Goal: Information Seeking & Learning: Learn about a topic

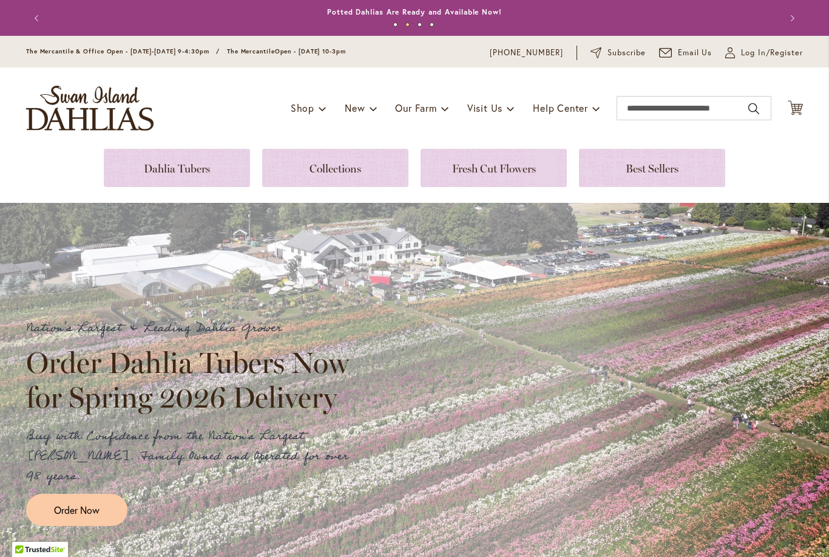
click at [170, 165] on link at bounding box center [177, 168] width 146 height 38
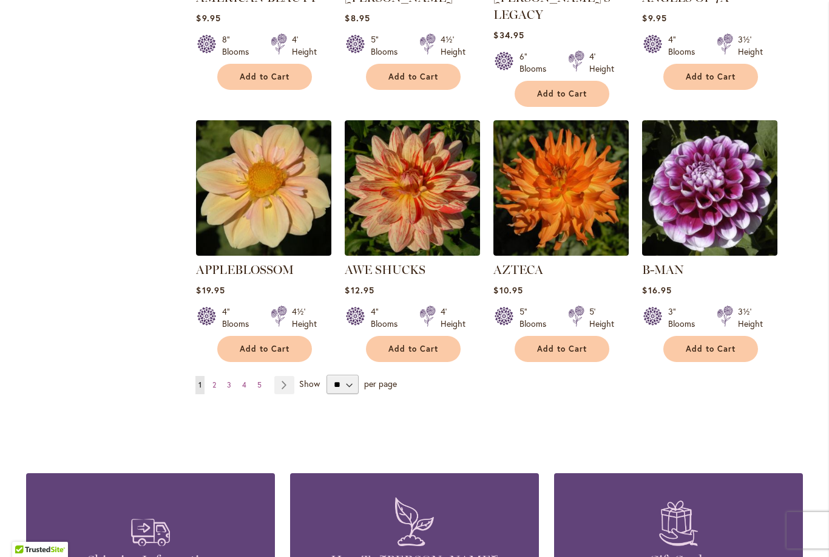
scroll to position [981, 0]
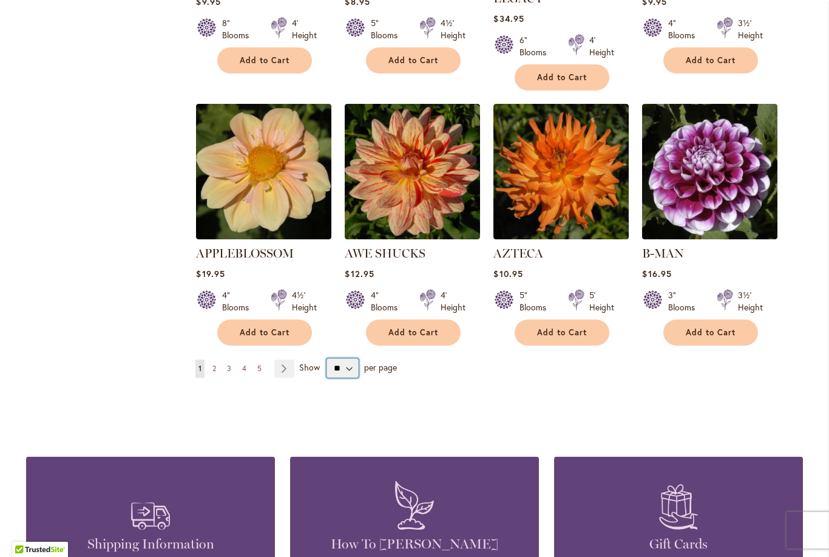
click at [347, 358] on select "** ** ** **" at bounding box center [343, 367] width 32 height 19
select select "**"
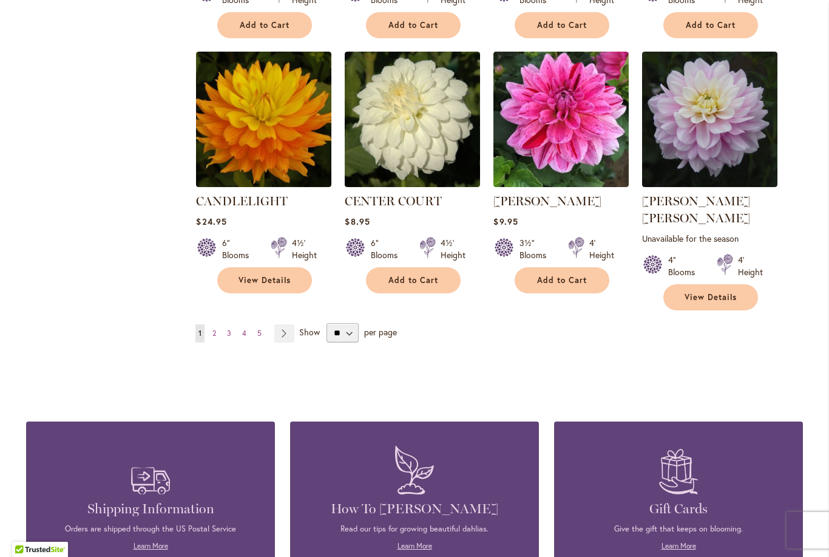
scroll to position [4131, 0]
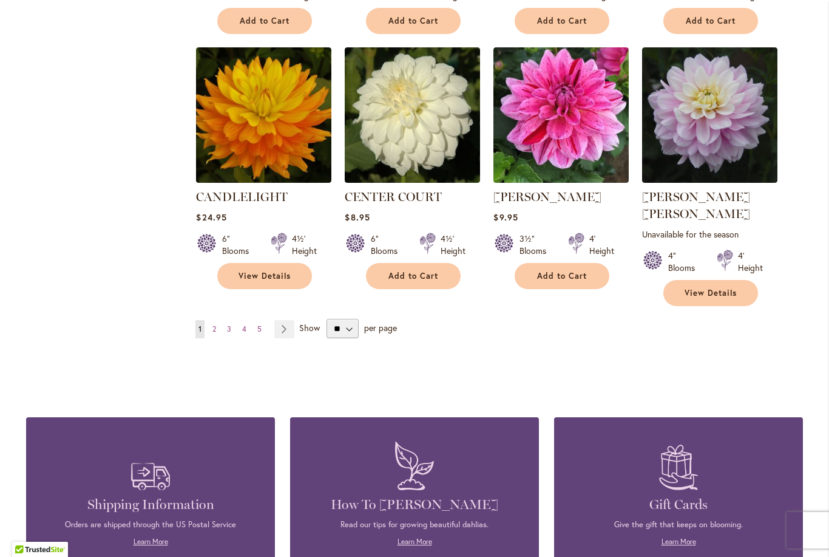
click at [219, 320] on link "Page 2" at bounding box center [214, 329] width 10 height 18
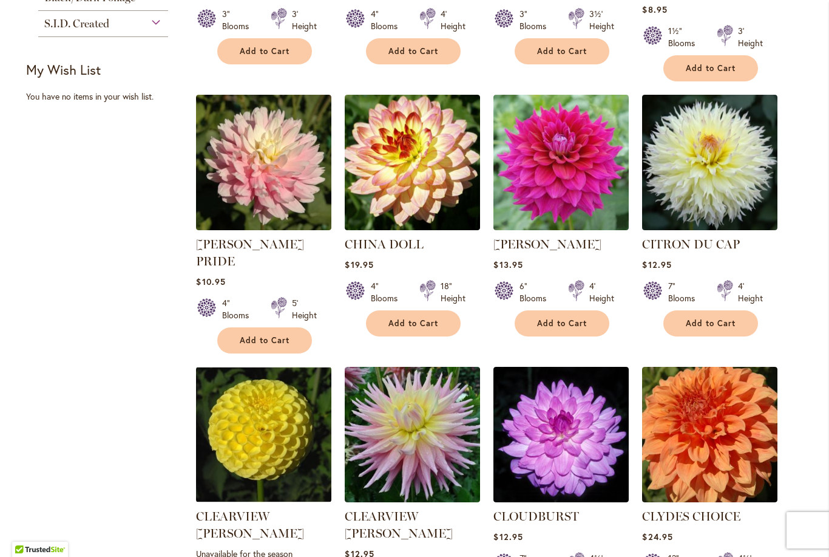
scroll to position [722, 0]
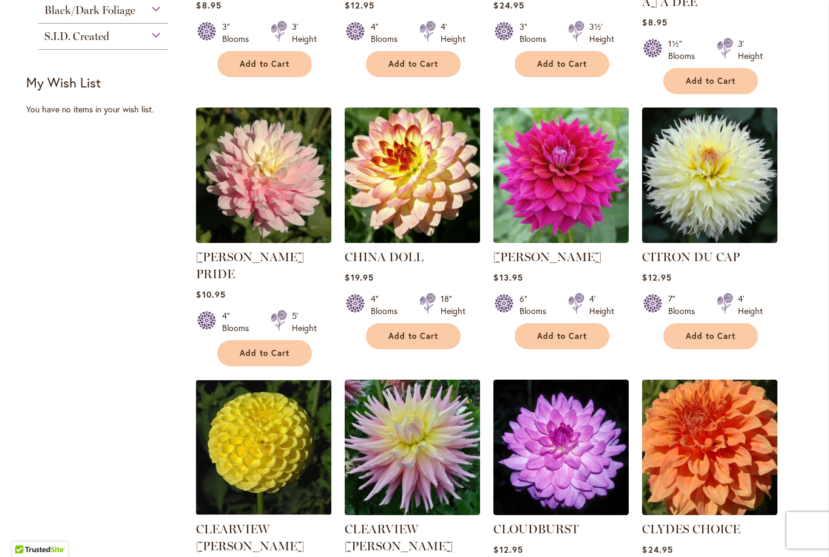
click at [231, 180] on img at bounding box center [263, 174] width 135 height 135
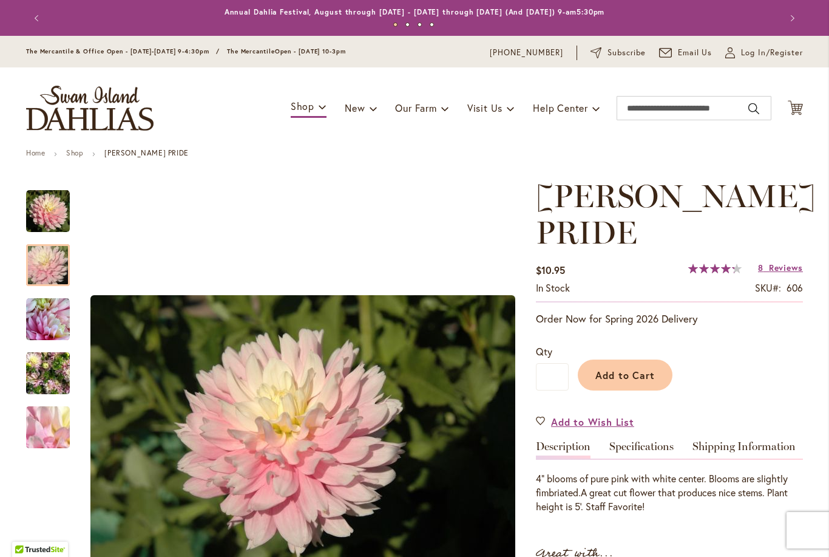
click at [47, 263] on img "CHILSON'S PRIDE" at bounding box center [47, 265] width 87 height 58
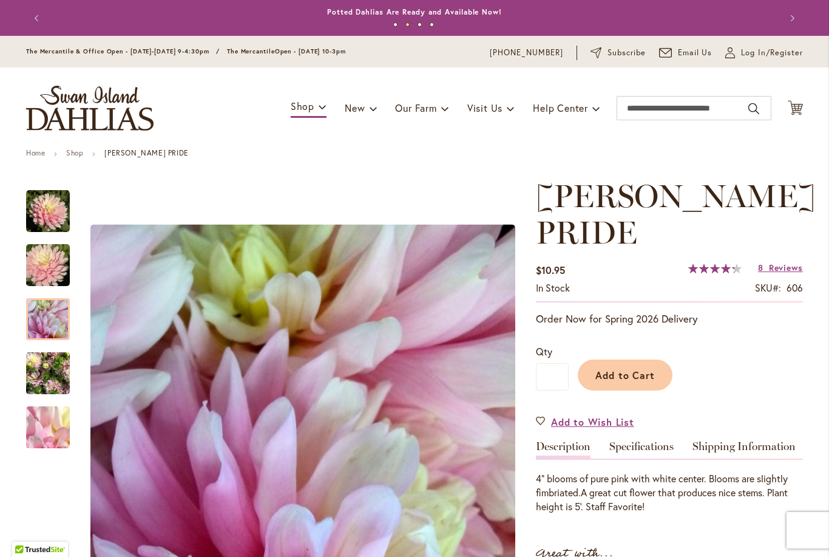
click at [52, 316] on img "CHILSON'S PRIDE" at bounding box center [48, 319] width 44 height 44
click at [52, 263] on img "CHILSON'S PRIDE" at bounding box center [47, 265] width 87 height 58
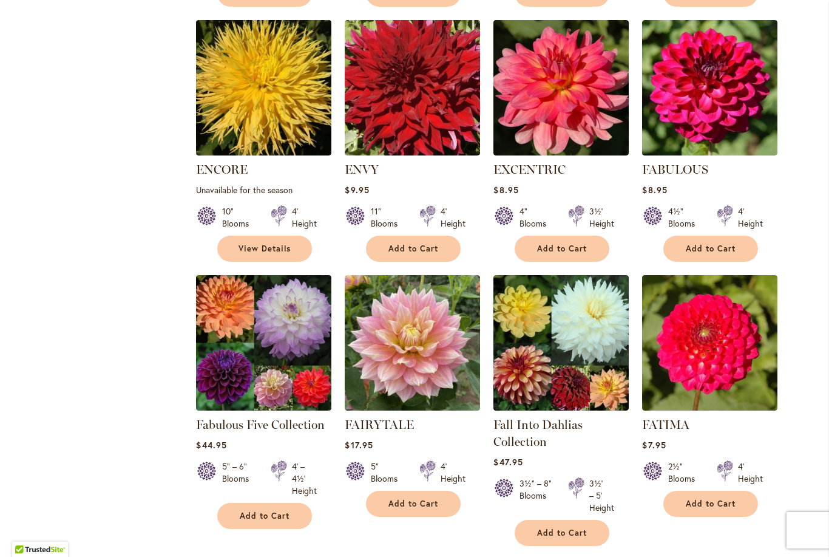
scroll to position [3731, 0]
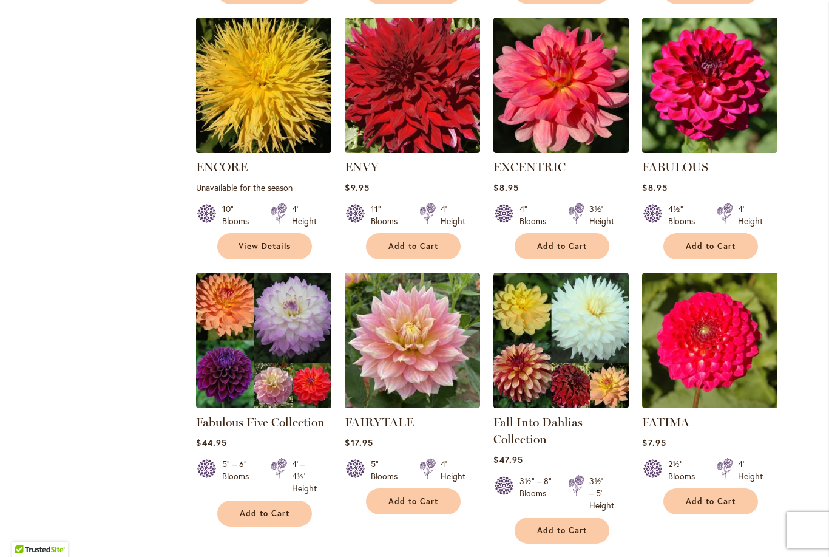
click at [276, 273] on img at bounding box center [263, 340] width 135 height 135
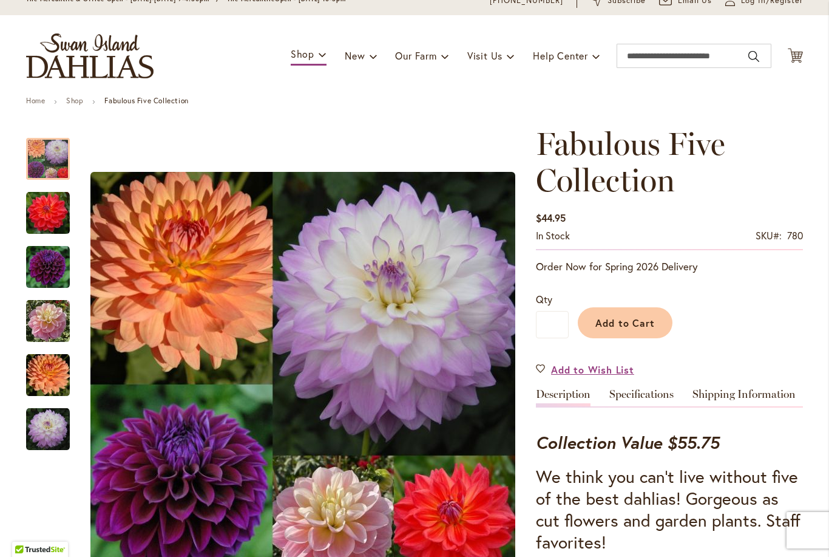
scroll to position [47, 0]
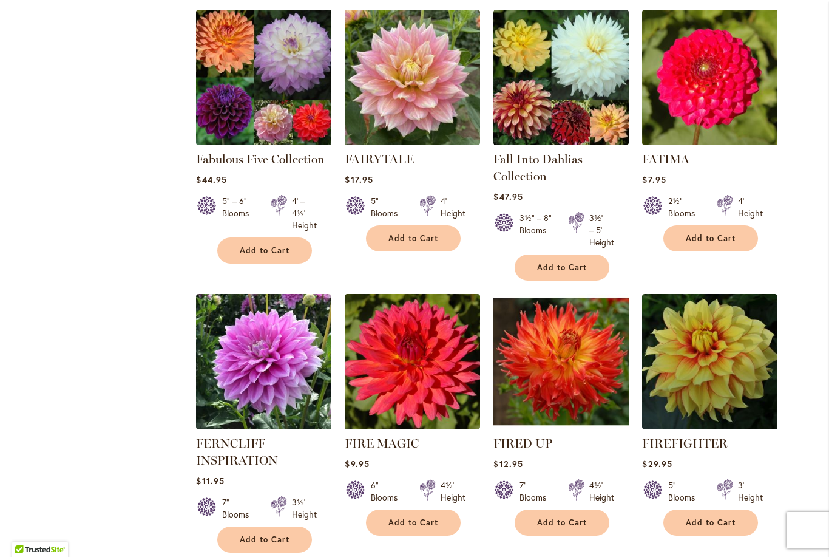
scroll to position [3996, 0]
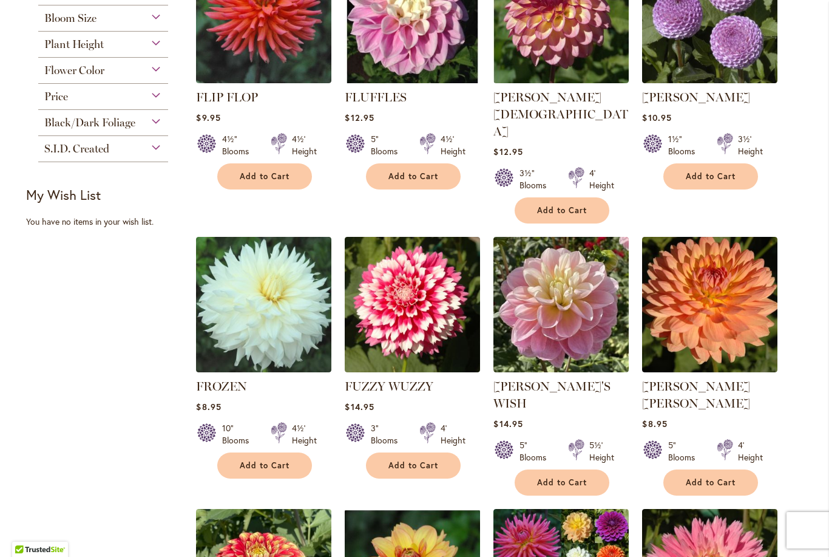
scroll to position [611, 0]
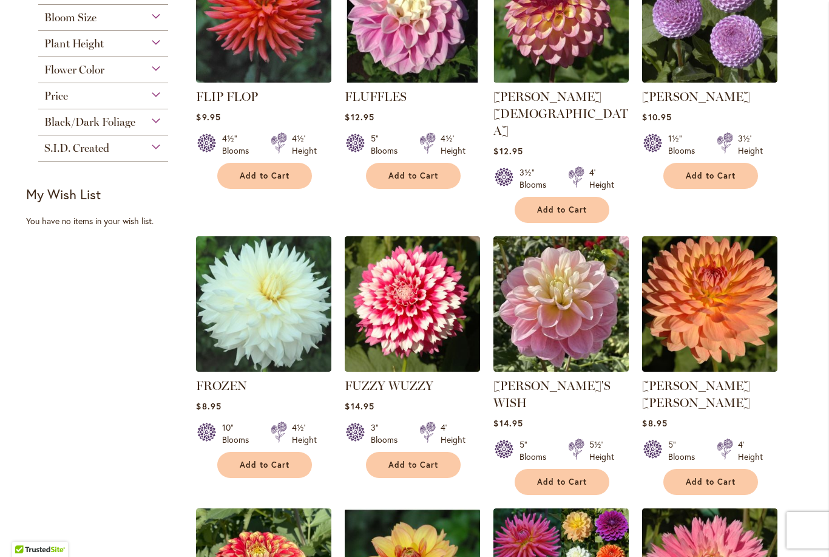
click at [561, 278] on img at bounding box center [561, 303] width 135 height 135
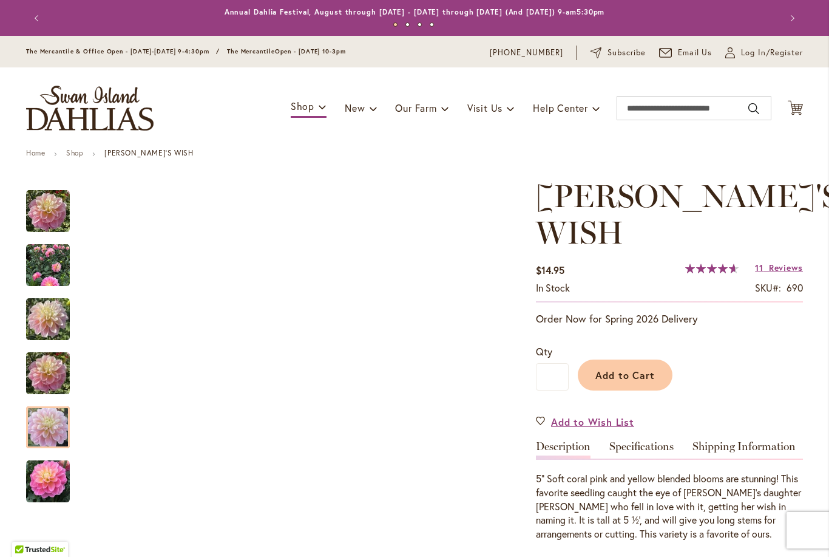
click at [36, 422] on img "GABBIE'S WISH" at bounding box center [48, 427] width 44 height 58
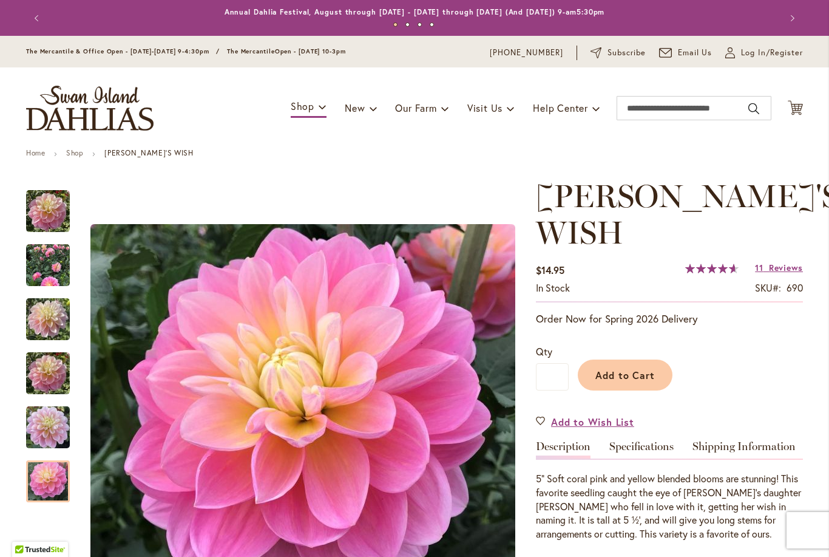
click at [50, 491] on img "Gabbie's Wish" at bounding box center [48, 482] width 44 height 44
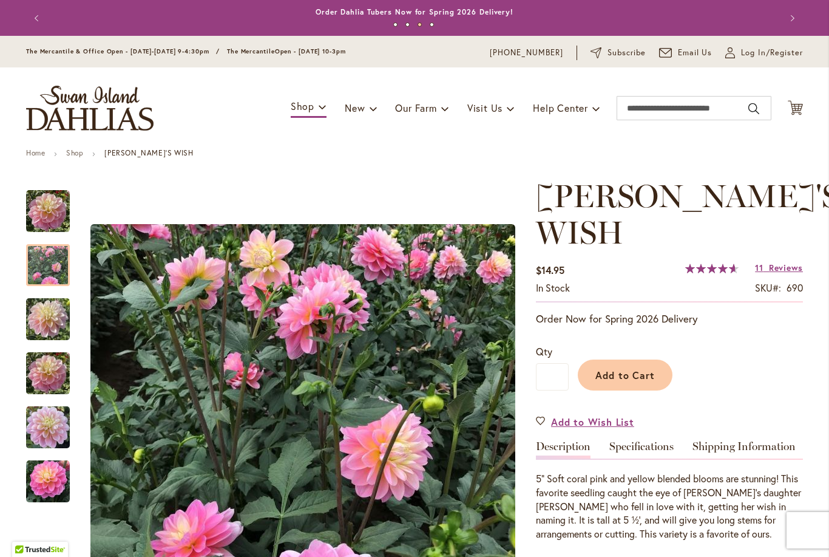
click at [53, 268] on img "Gabbie's Wish" at bounding box center [48, 265] width 44 height 44
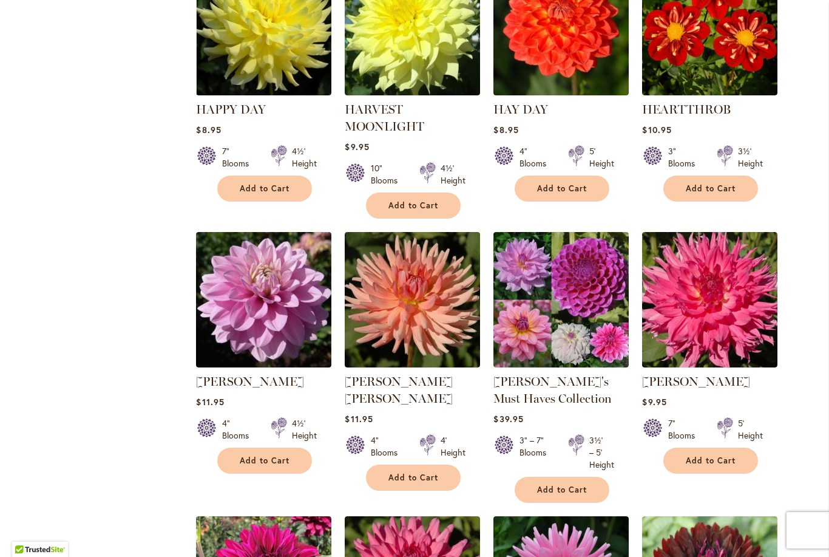
scroll to position [2722, 0]
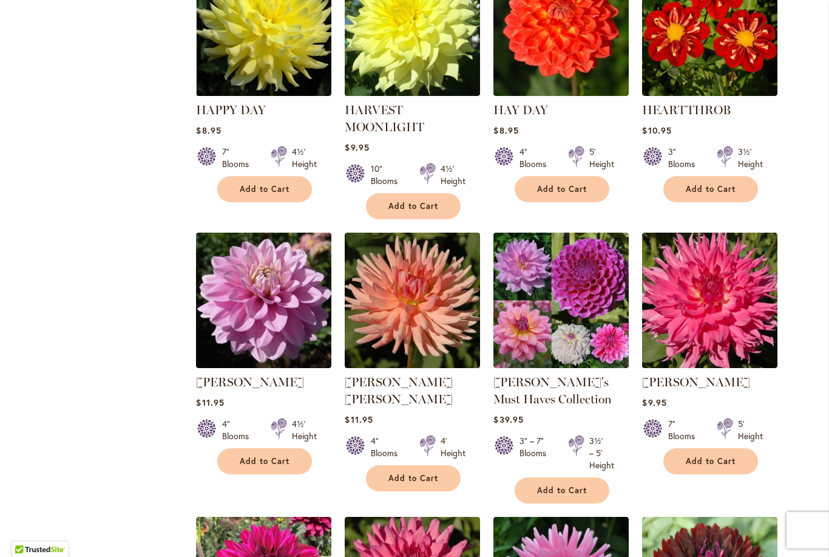
click at [257, 233] on img at bounding box center [263, 300] width 135 height 135
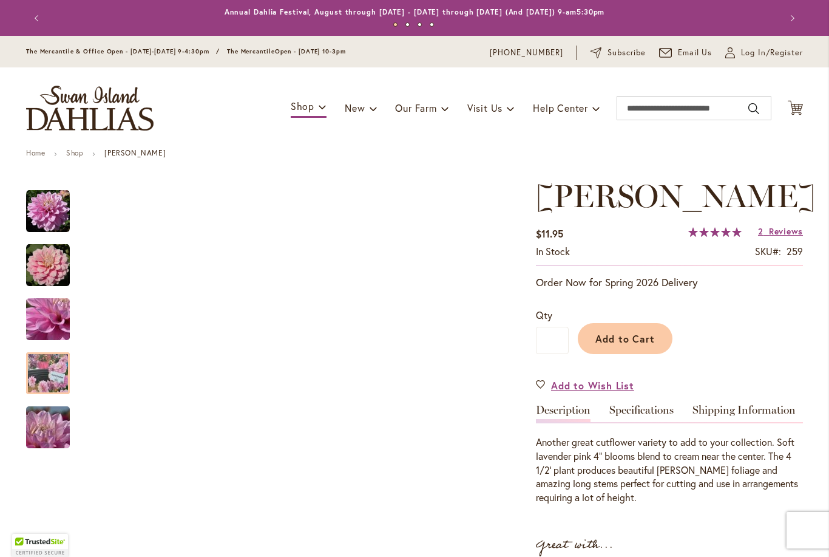
click at [44, 372] on img "HEATHER FEATHER" at bounding box center [47, 374] width 87 height 66
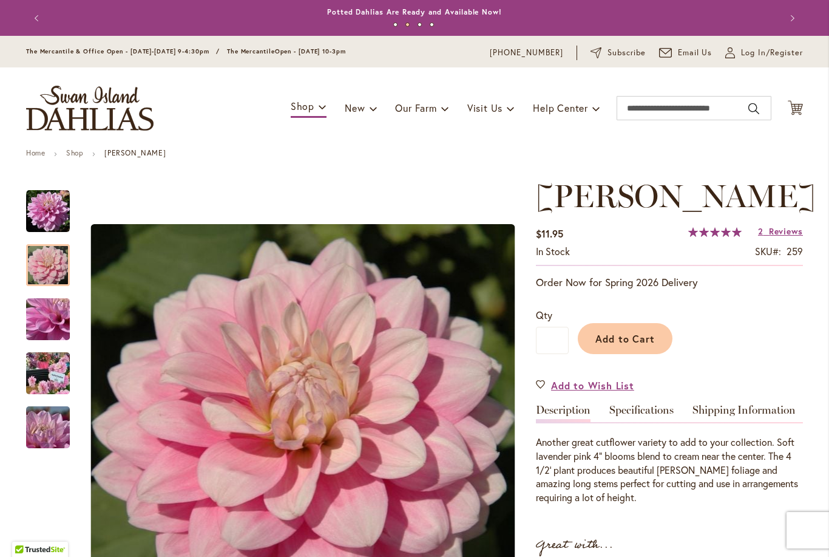
click at [44, 256] on img "HEATHER FEATHER" at bounding box center [48, 265] width 44 height 44
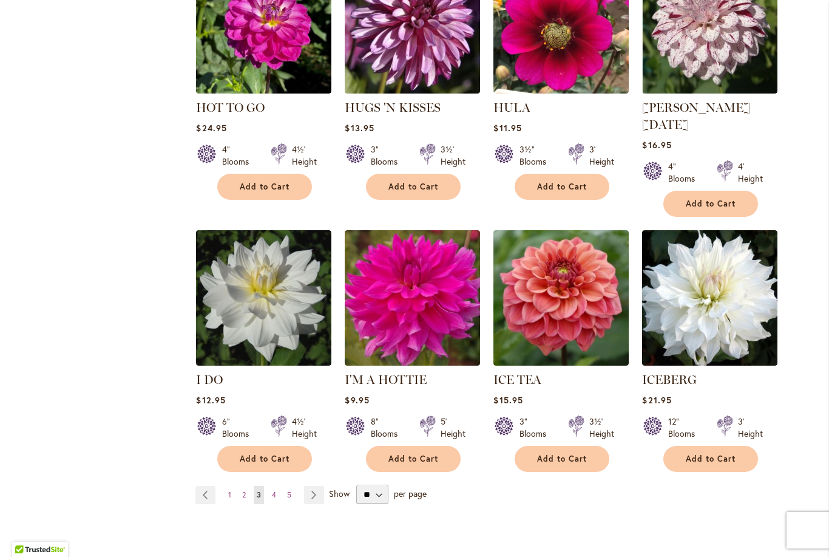
scroll to position [4061, 0]
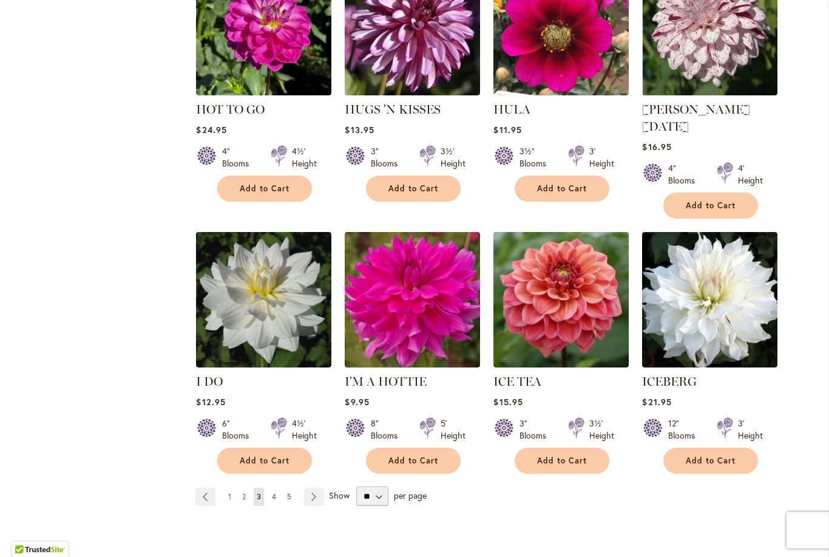
click at [276, 492] on span "4" at bounding box center [274, 496] width 4 height 9
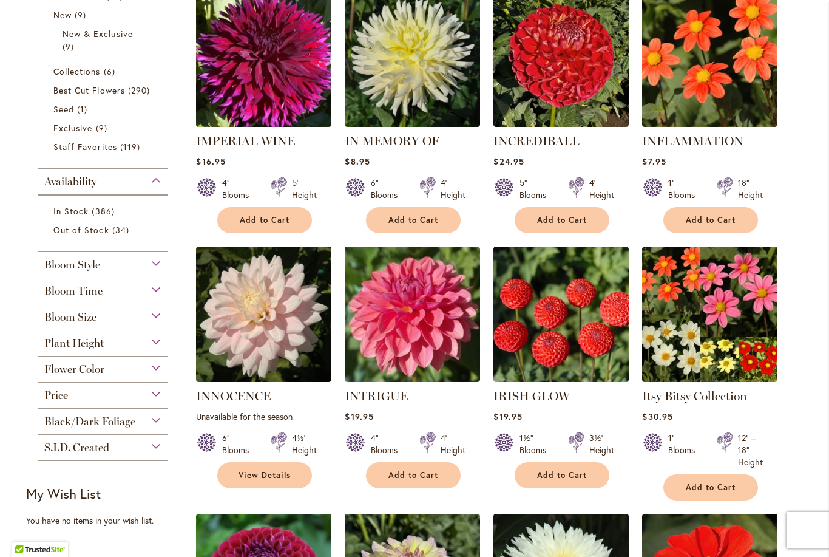
scroll to position [312, 0]
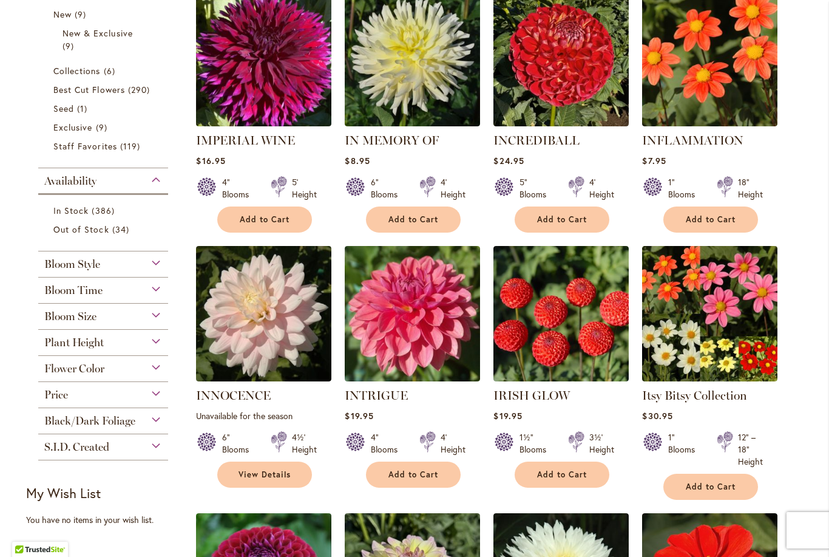
click at [246, 334] on img at bounding box center [263, 313] width 135 height 135
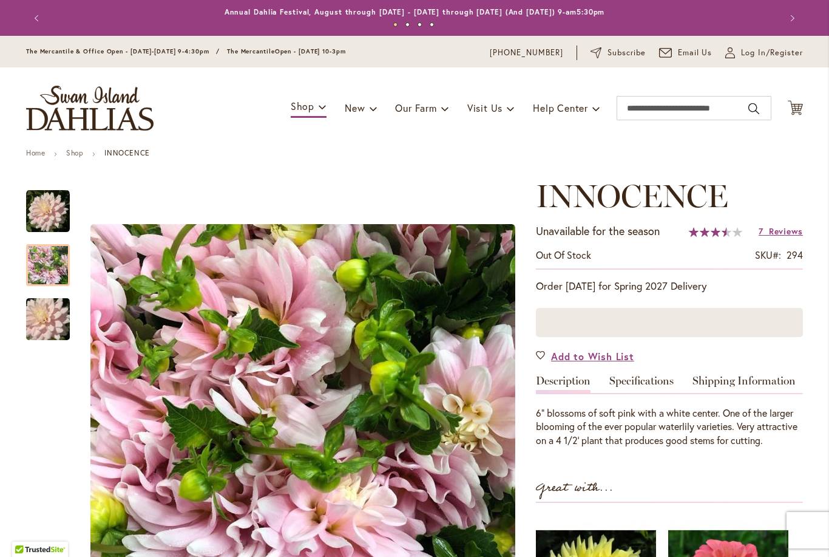
click at [56, 271] on img "INNOCENCE" at bounding box center [48, 265] width 44 height 44
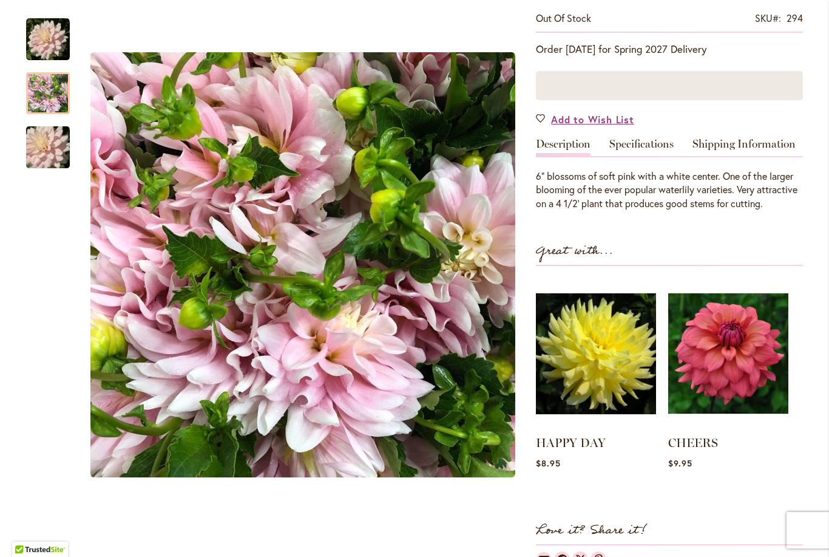
scroll to position [236, 0]
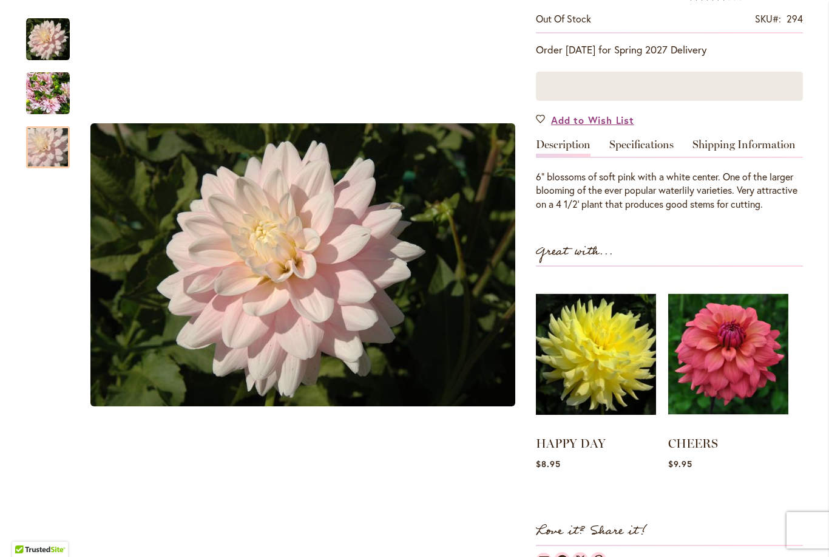
click at [43, 152] on img "INNOCENCE" at bounding box center [47, 147] width 87 height 58
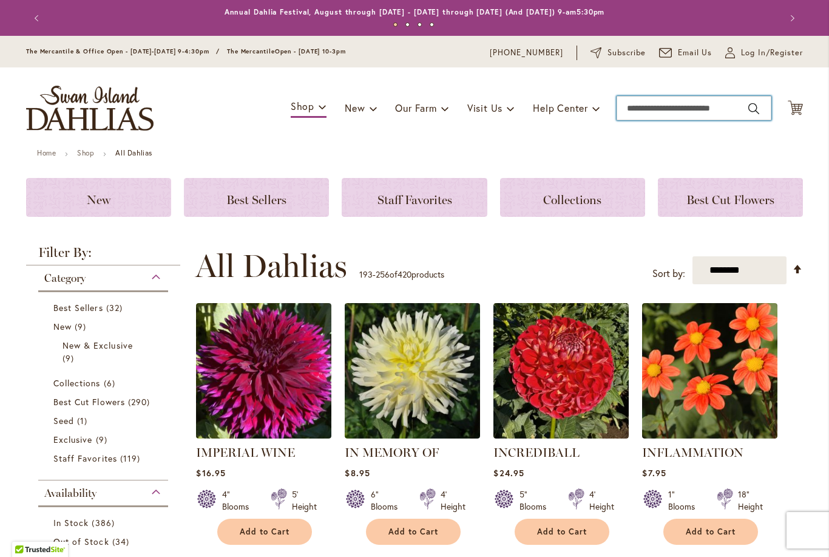
click at [636, 109] on input "Search" at bounding box center [694, 108] width 155 height 24
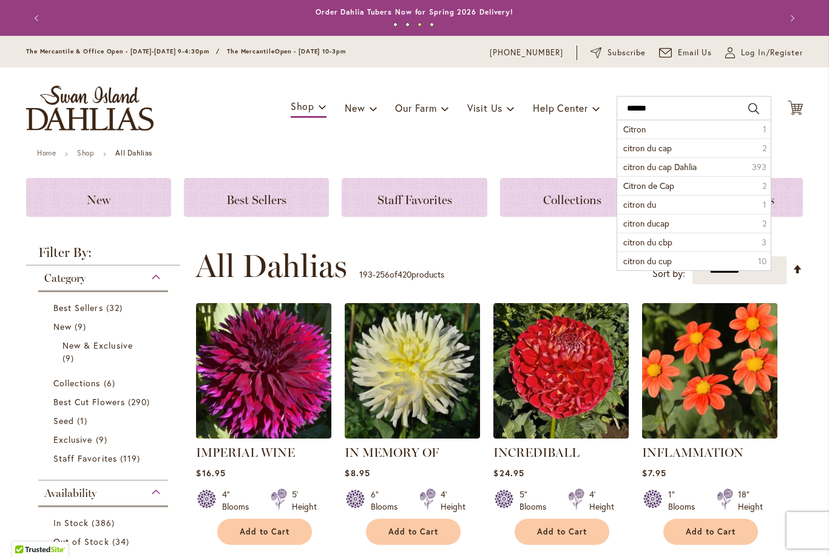
click at [648, 165] on span "citron du cap Dahlia" at bounding box center [659, 167] width 73 height 12
type input "**********"
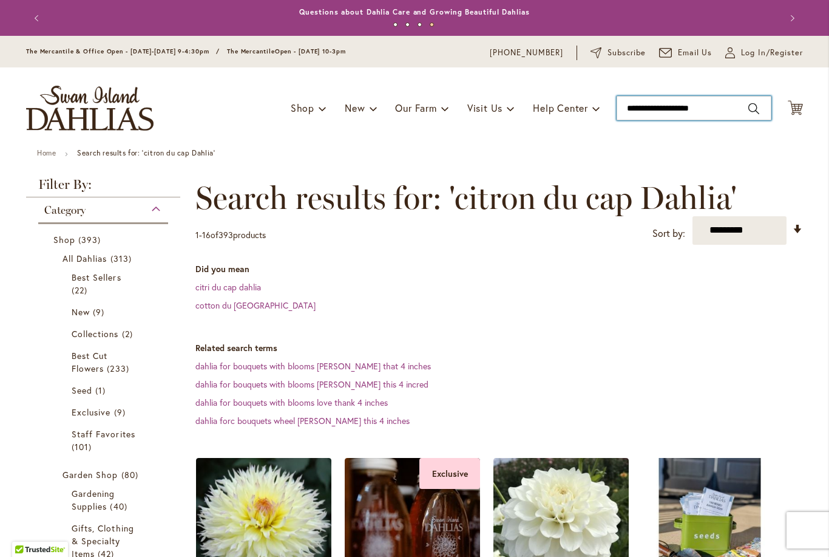
click at [636, 111] on input "**********" at bounding box center [694, 108] width 155 height 24
click at [714, 101] on input "**********" at bounding box center [694, 108] width 155 height 24
click at [727, 111] on input "**********" at bounding box center [694, 108] width 155 height 24
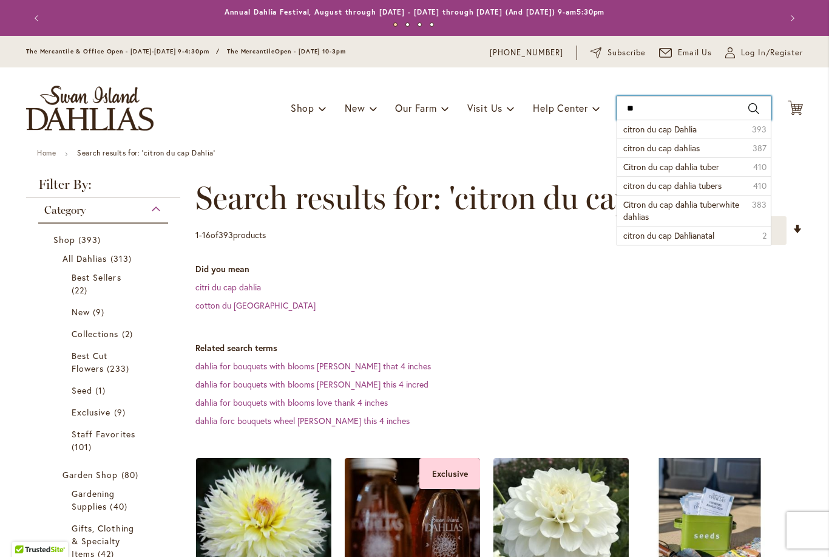
type input "*"
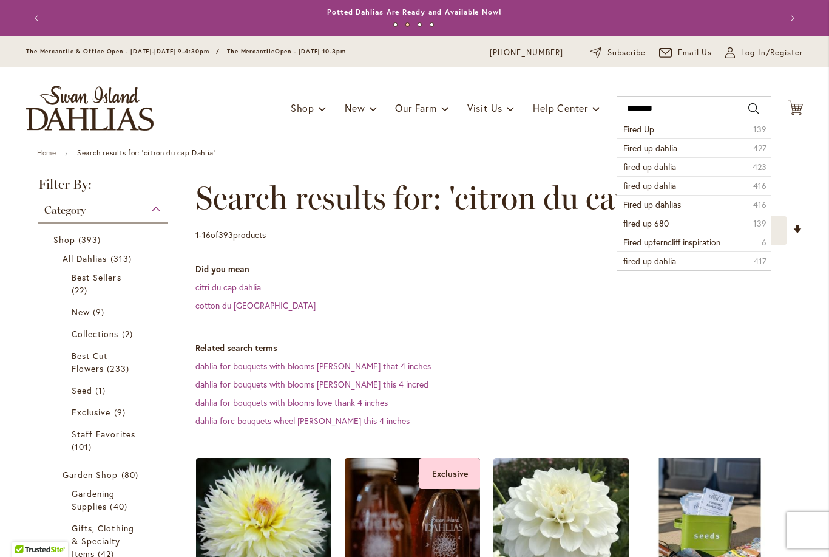
click at [639, 131] on span "Fired Up" at bounding box center [638, 129] width 31 height 12
type input "********"
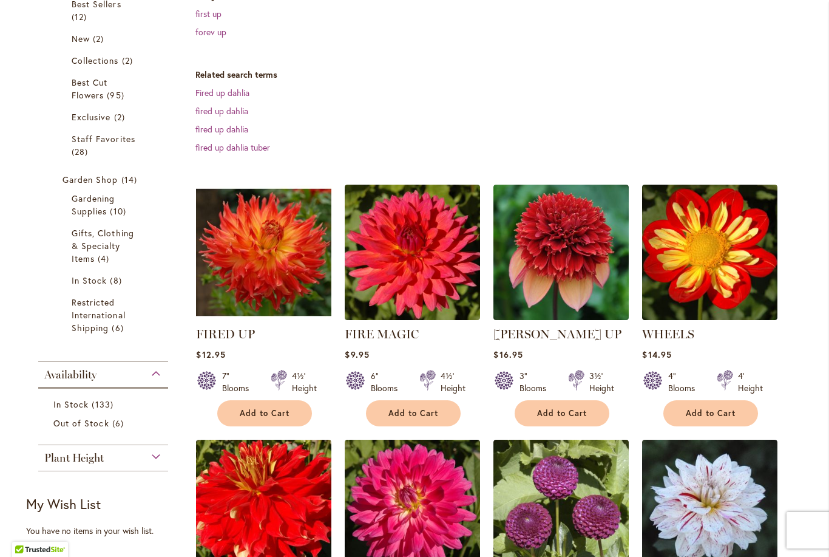
scroll to position [273, 0]
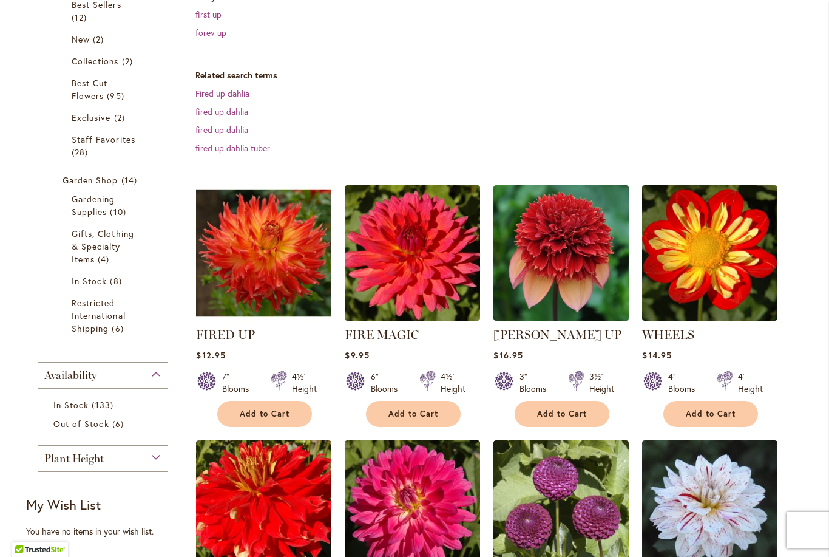
click at [268, 273] on img at bounding box center [263, 252] width 135 height 135
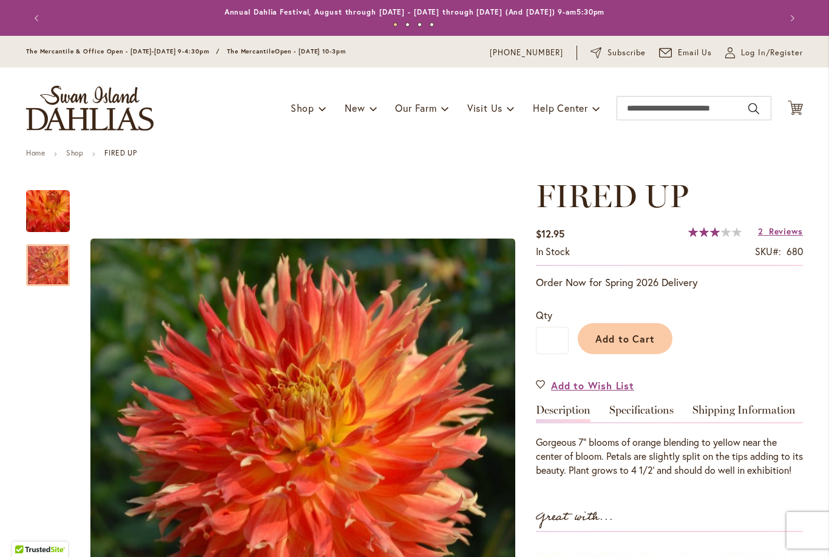
click at [57, 261] on img "FIRED UP" at bounding box center [47, 265] width 87 height 81
click at [46, 205] on img "FIRED UP" at bounding box center [47, 211] width 87 height 82
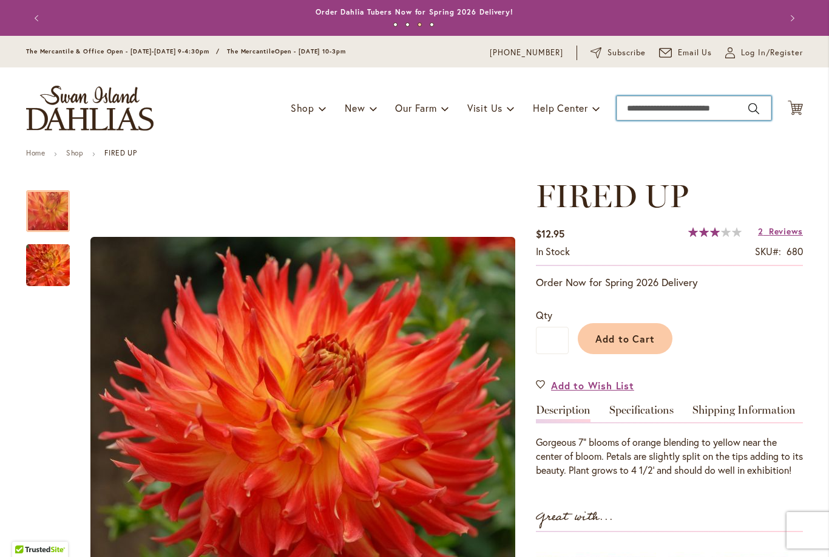
click at [671, 112] on input "Search" at bounding box center [694, 108] width 155 height 24
type input "*****"
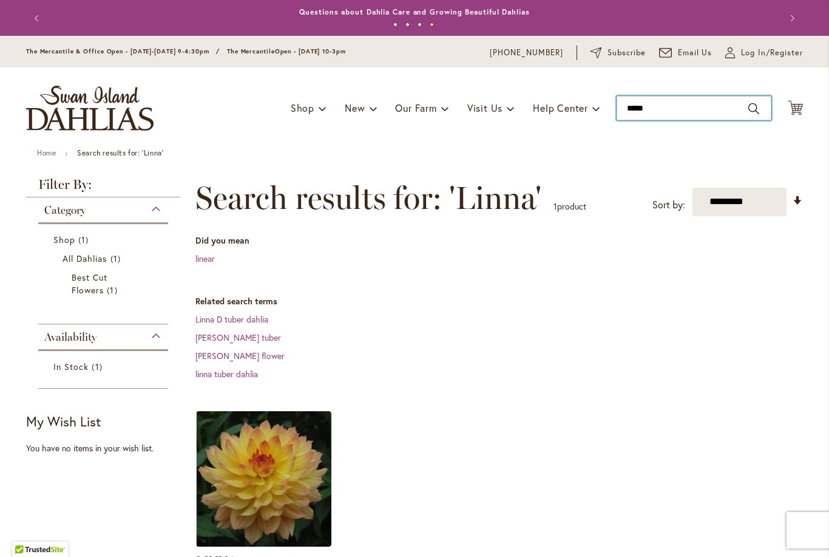
click at [673, 107] on input "*****" at bounding box center [694, 108] width 155 height 24
type input "*"
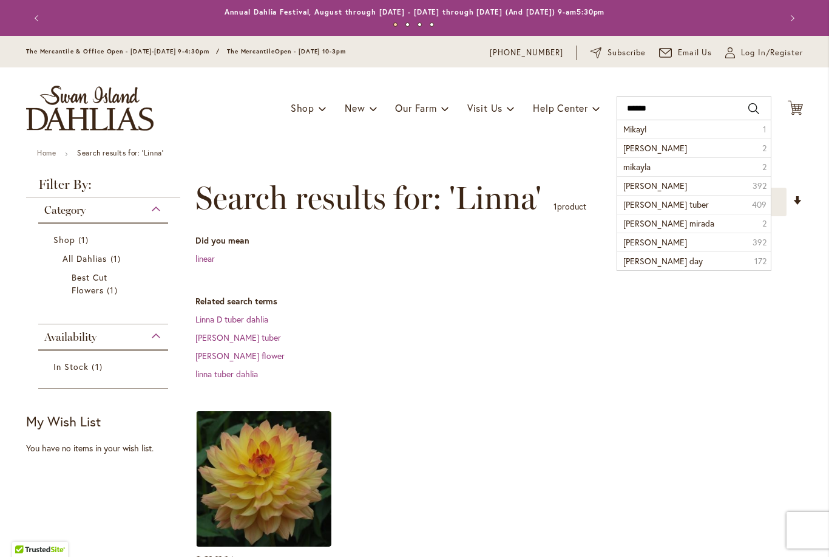
click at [674, 154] on li "mikayla miranda 2" at bounding box center [694, 147] width 154 height 19
type input "**********"
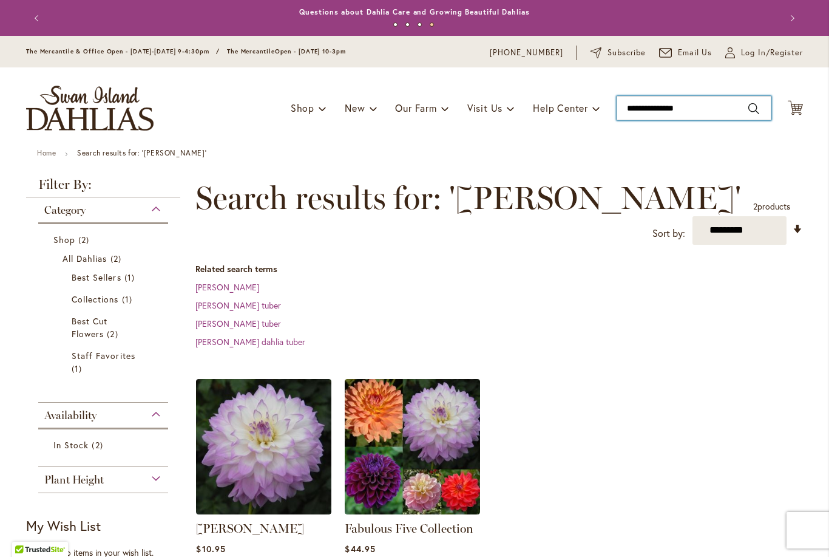
click at [703, 111] on input "**********" at bounding box center [694, 108] width 155 height 24
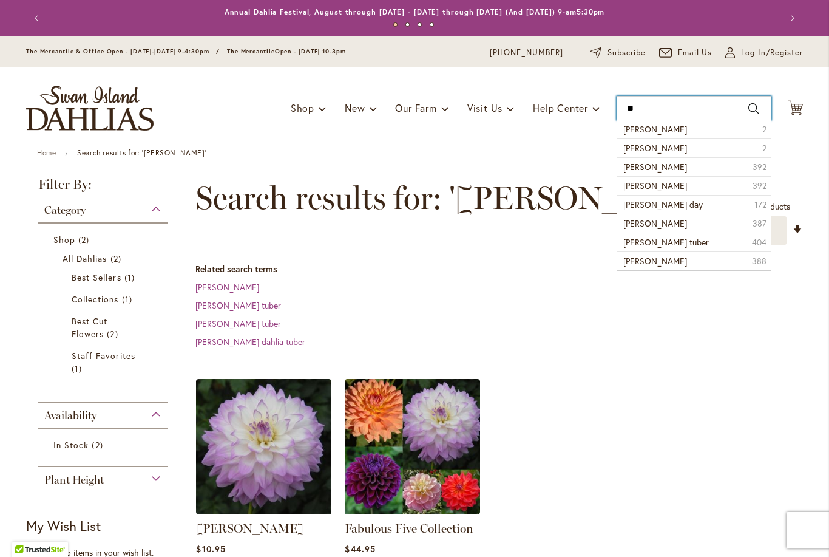
type input "*"
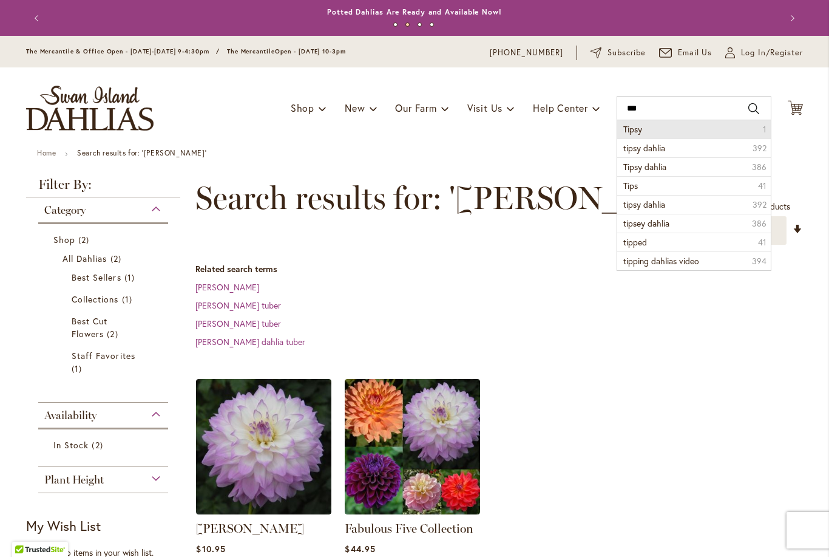
click at [663, 131] on li "Tipsy 1" at bounding box center [694, 129] width 154 height 18
type input "*****"
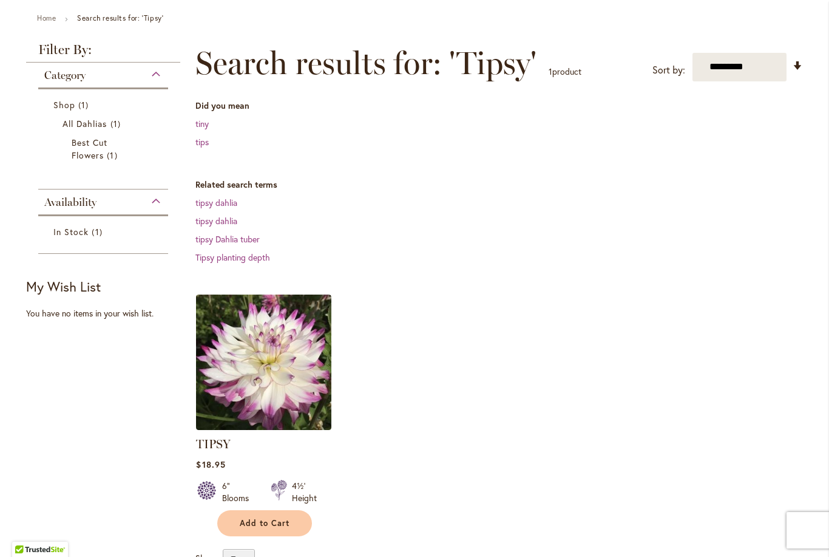
scroll to position [178, 0]
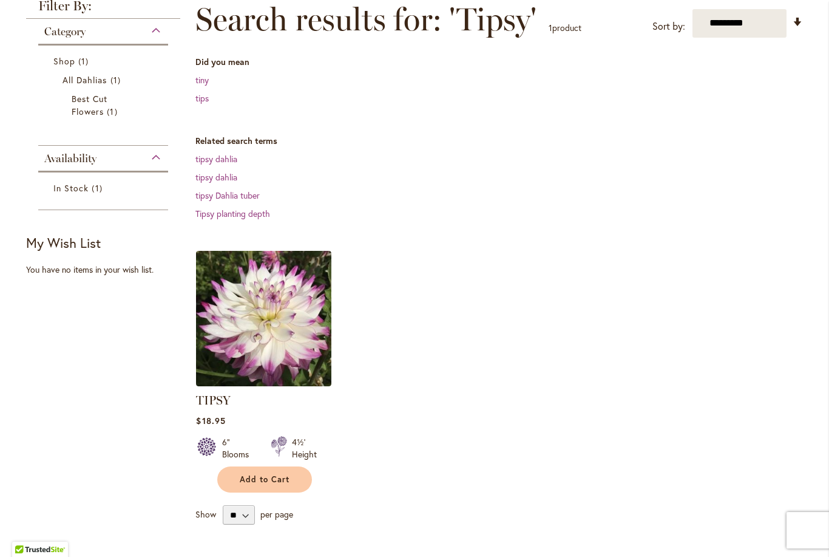
click at [291, 313] on img at bounding box center [263, 318] width 135 height 135
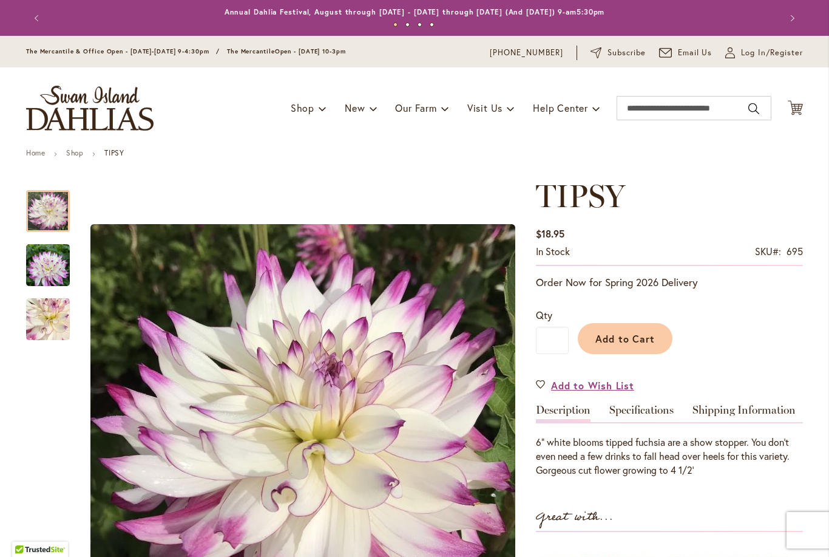
click at [47, 260] on img "TIPSY" at bounding box center [48, 265] width 44 height 58
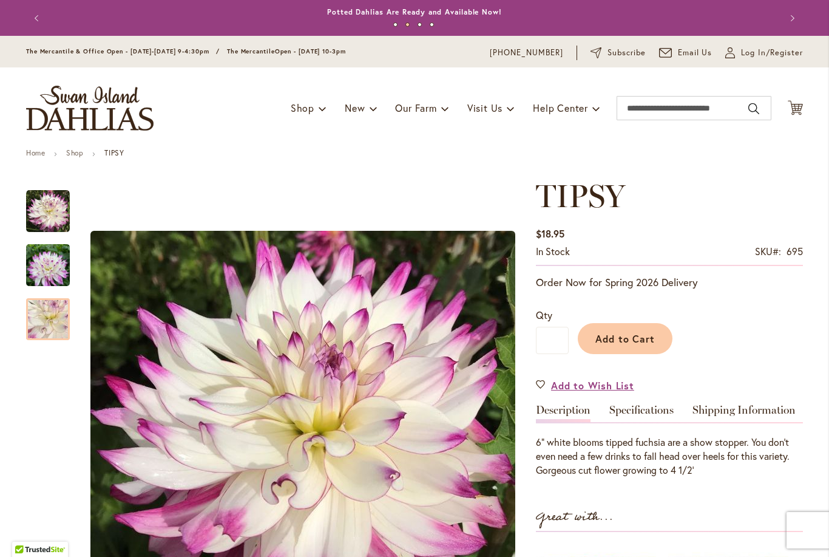
click at [42, 314] on img "TIPSY" at bounding box center [48, 319] width 86 height 84
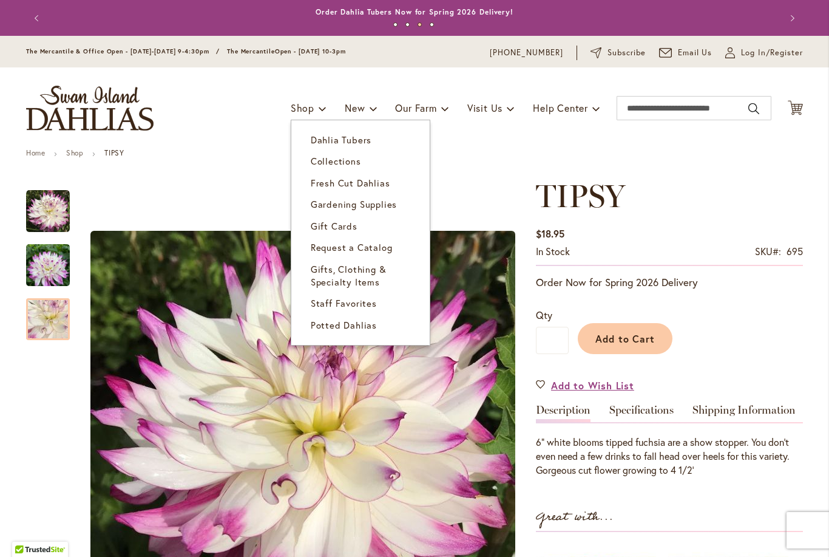
click at [331, 143] on span "Dahlia Tubers" at bounding box center [341, 140] width 61 height 12
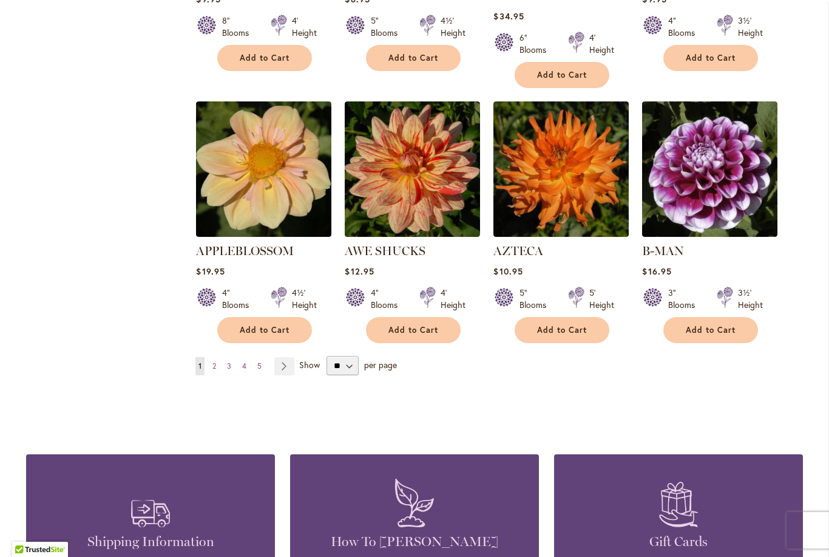
scroll to position [980, 0]
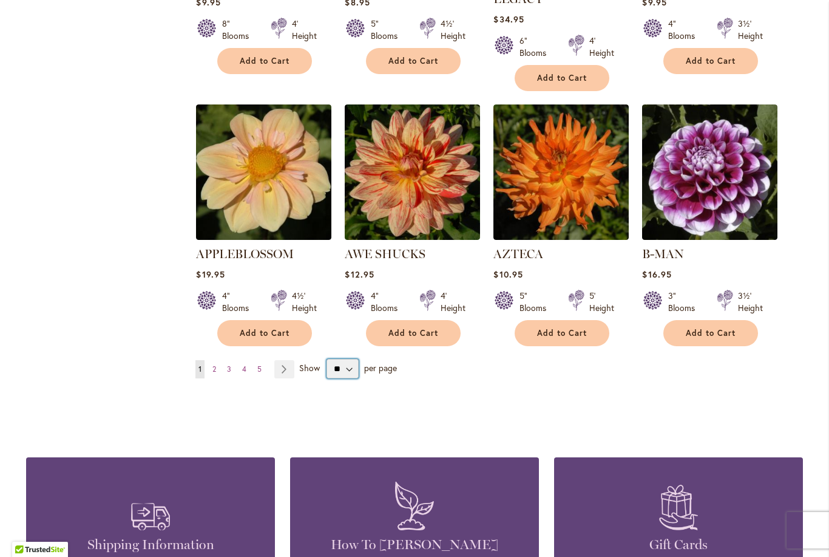
click at [347, 359] on select "** ** ** **" at bounding box center [343, 368] width 32 height 19
select select "**"
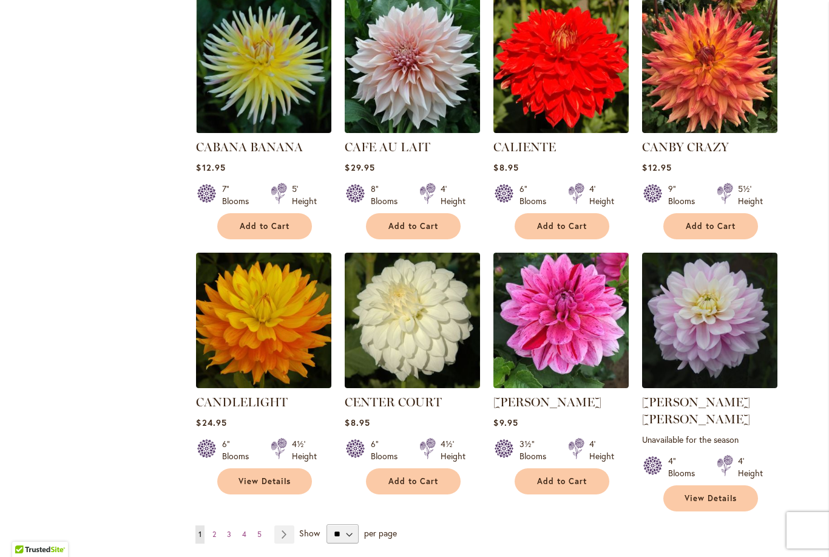
scroll to position [3929, 0]
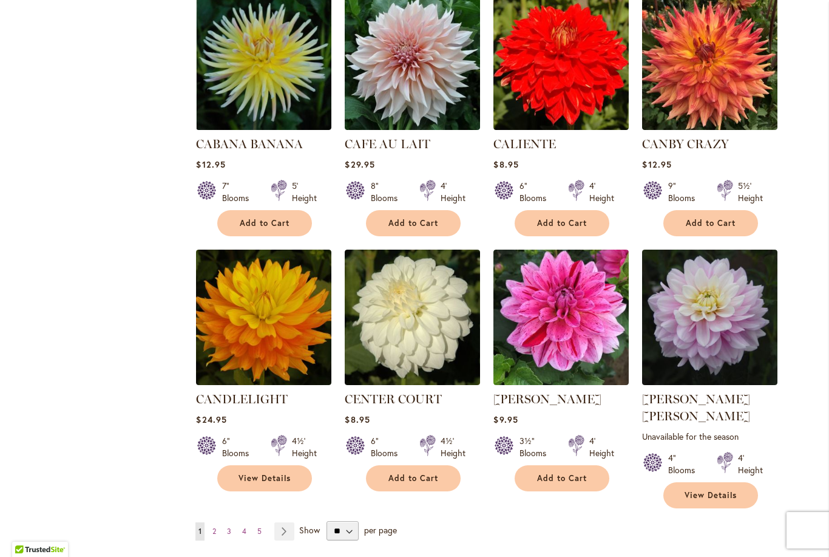
click at [285, 522] on link "Page Next" at bounding box center [284, 531] width 20 height 18
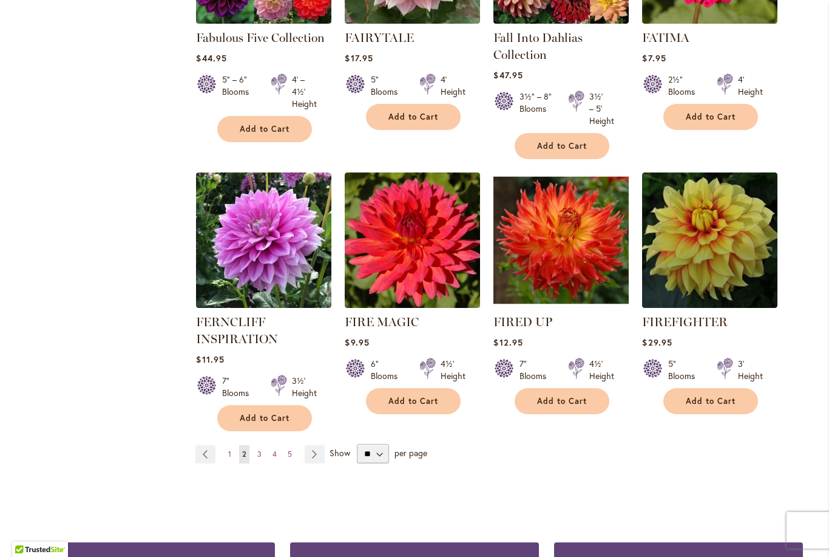
scroll to position [4116, 0]
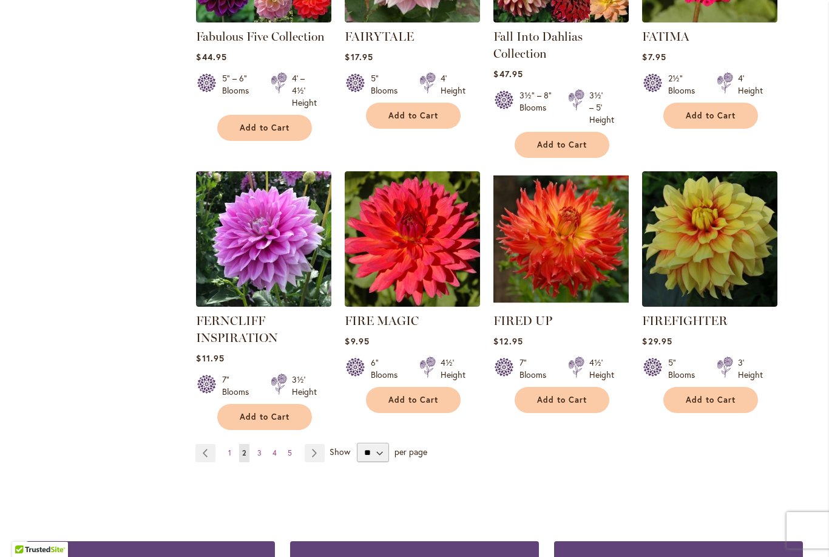
click at [308, 444] on link "Page Next" at bounding box center [315, 453] width 20 height 18
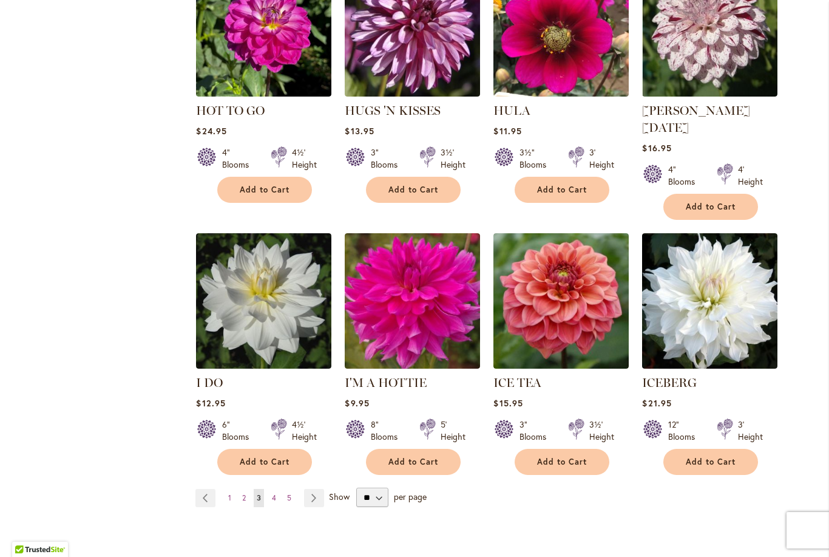
scroll to position [4075, 0]
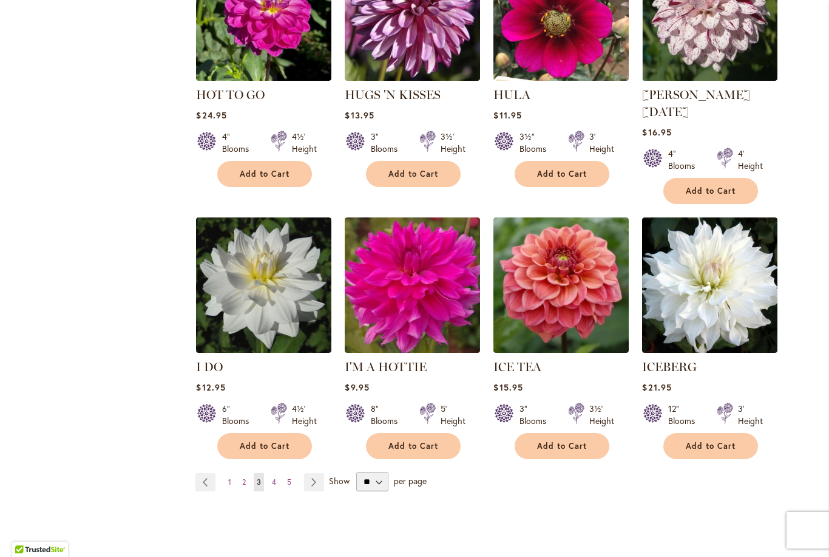
click at [315, 473] on link "Page Next" at bounding box center [314, 482] width 20 height 18
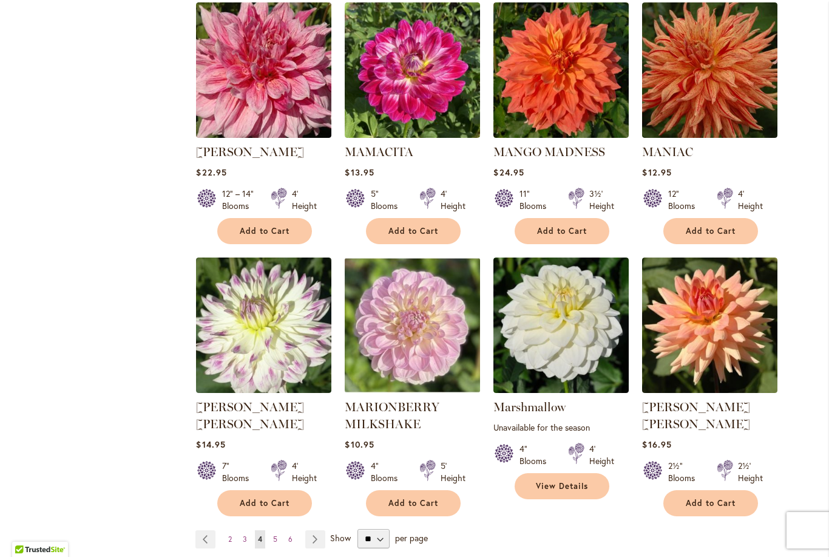
scroll to position [3993, 0]
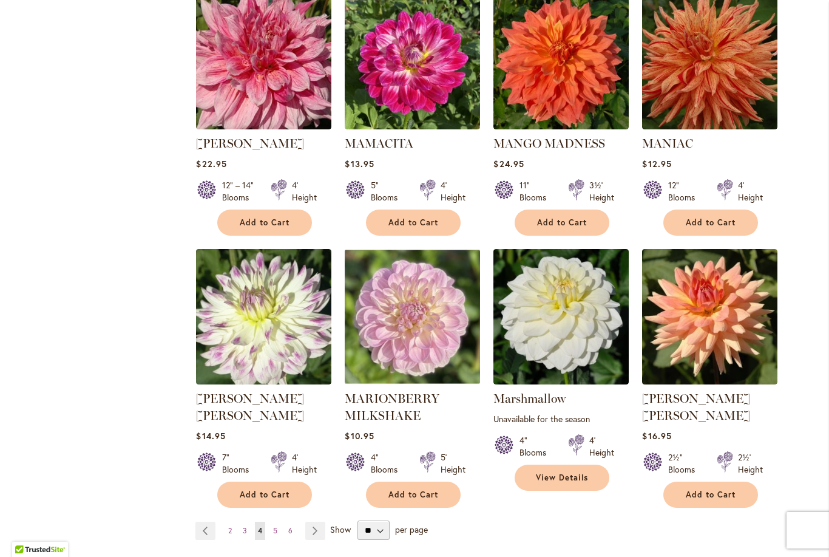
click at [267, 521] on ul "Page Previous Page 2 Page 3 You're currently reading page 4 Page 5 Page 6 Page …" at bounding box center [262, 530] width 135 height 18
click at [275, 526] on span "5" at bounding box center [275, 530] width 4 height 9
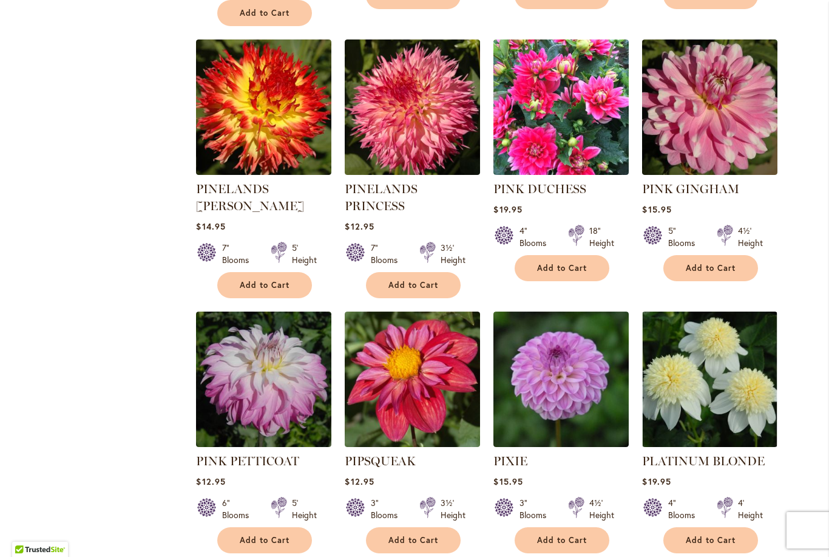
scroll to position [3938, 0]
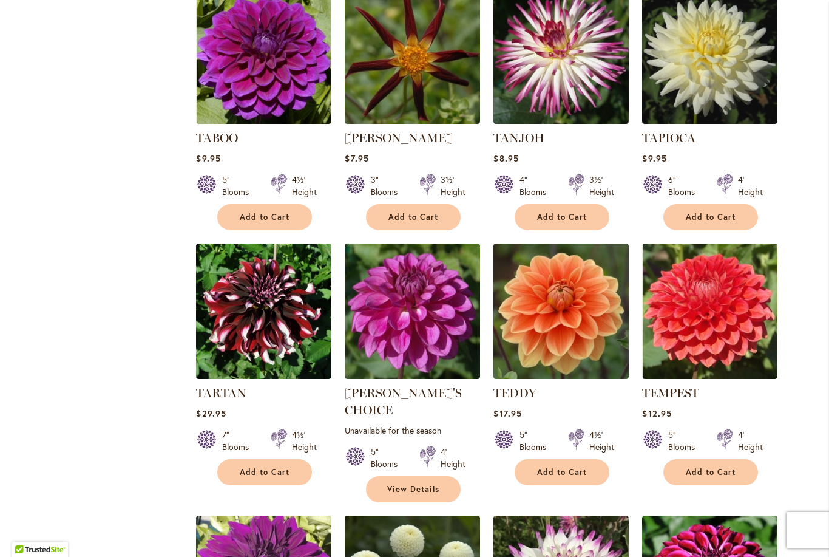
scroll to position [3424, 0]
